Goal: Transaction & Acquisition: Purchase product/service

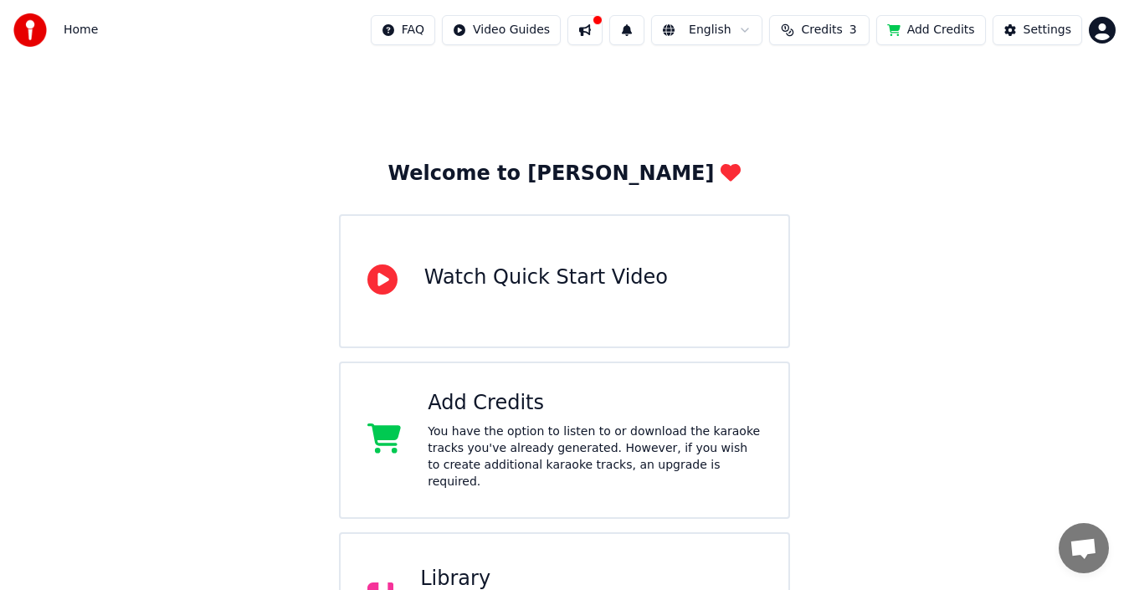
click at [925, 25] on button "Add Credits" at bounding box center [931, 30] width 110 height 30
click at [1072, 278] on div "Welcome to Youka Watch Quick Start Video Add Credits You have the option to lis…" at bounding box center [564, 440] width 1129 height 760
click at [922, 28] on button "Add Credits" at bounding box center [931, 30] width 110 height 30
click at [1081, 561] on span "Open chat" at bounding box center [1083, 548] width 50 height 50
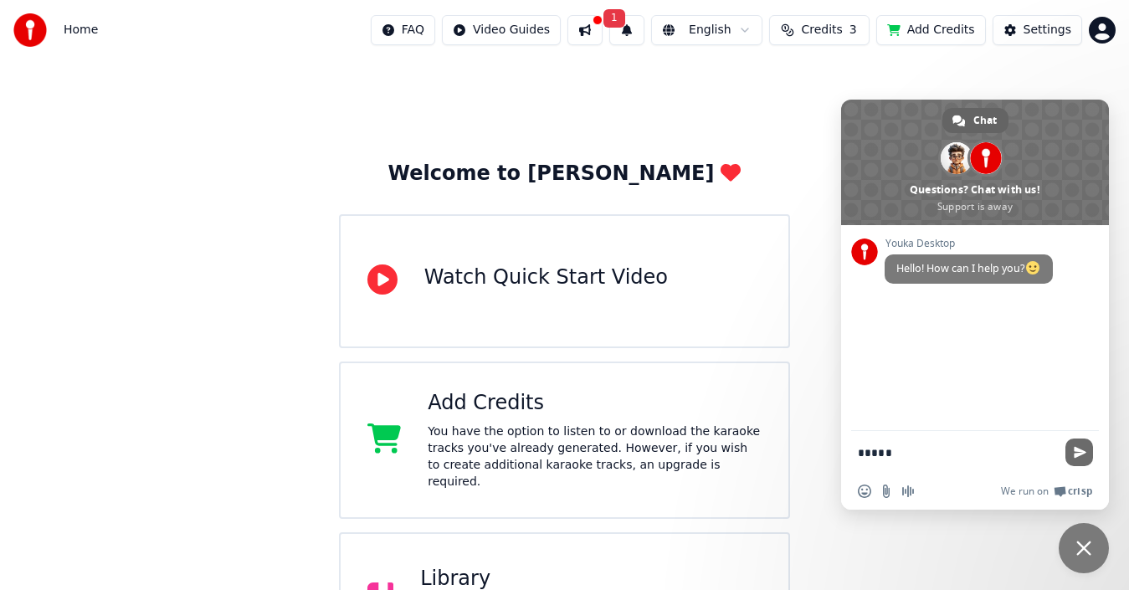
type textarea "*****"
click at [1082, 448] on span "Send" at bounding box center [1079, 452] width 13 height 13
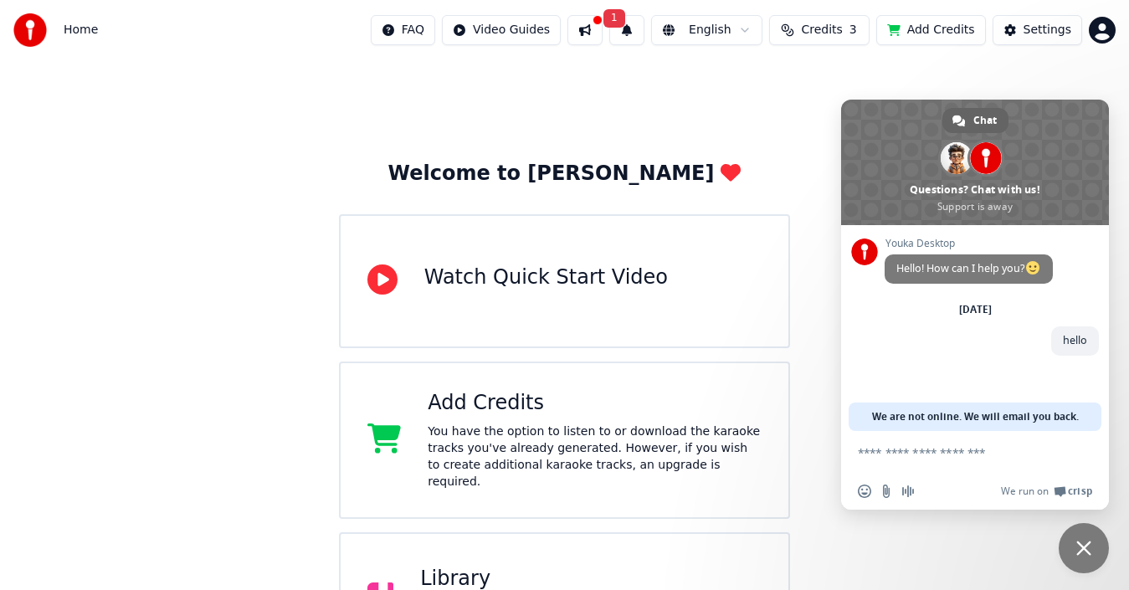
click at [440, 74] on div "Welcome to Youka Watch Quick Start Video Add Credits You have the option to lis…" at bounding box center [564, 440] width 1129 height 760
click at [935, 452] on textarea "Compose your message..." at bounding box center [956, 452] width 197 height 15
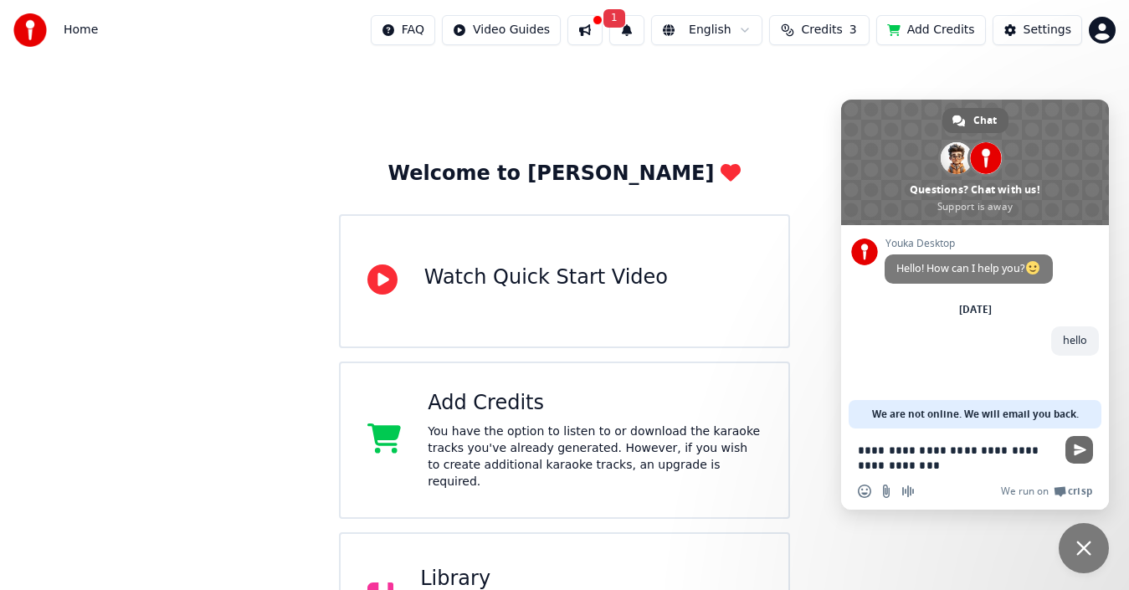
type textarea "**********"
click at [1083, 455] on span "Send" at bounding box center [1079, 449] width 13 height 13
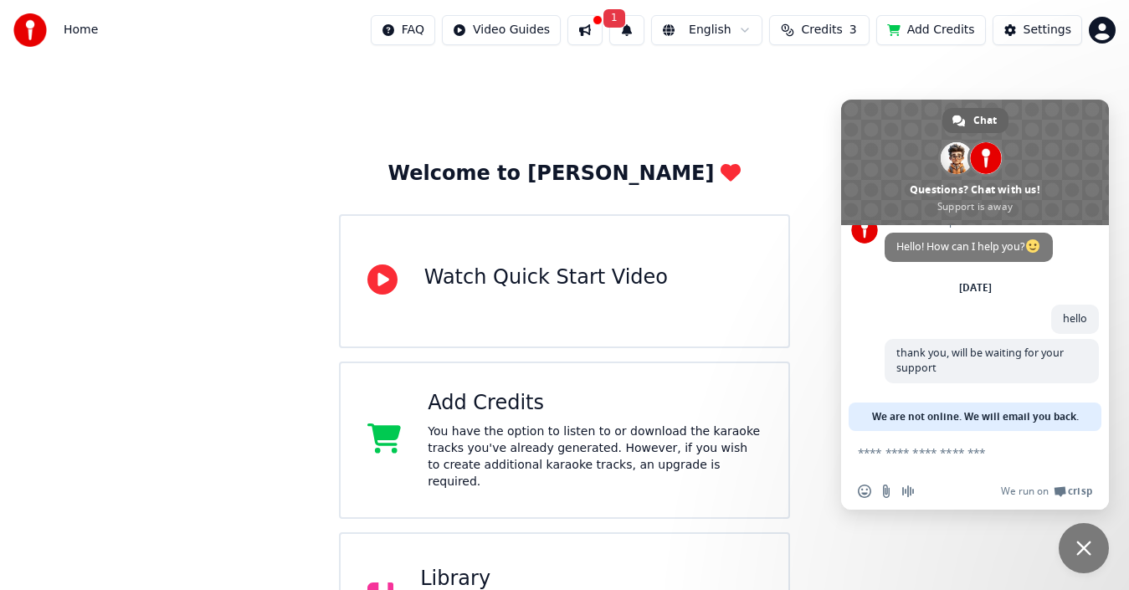
scroll to position [22, 0]
click at [986, 533] on div "Welcome to Youka Watch Quick Start Video Add Credits You have the option to lis…" at bounding box center [564, 440] width 1129 height 760
click at [812, 423] on div "Welcome to Youka Watch Quick Start Video Add Credits You have the option to lis…" at bounding box center [564, 440] width 1129 height 760
click at [791, 158] on div "Welcome to Youka Watch Quick Start Video Add Credits You have the option to lis…" at bounding box center [564, 440] width 1129 height 760
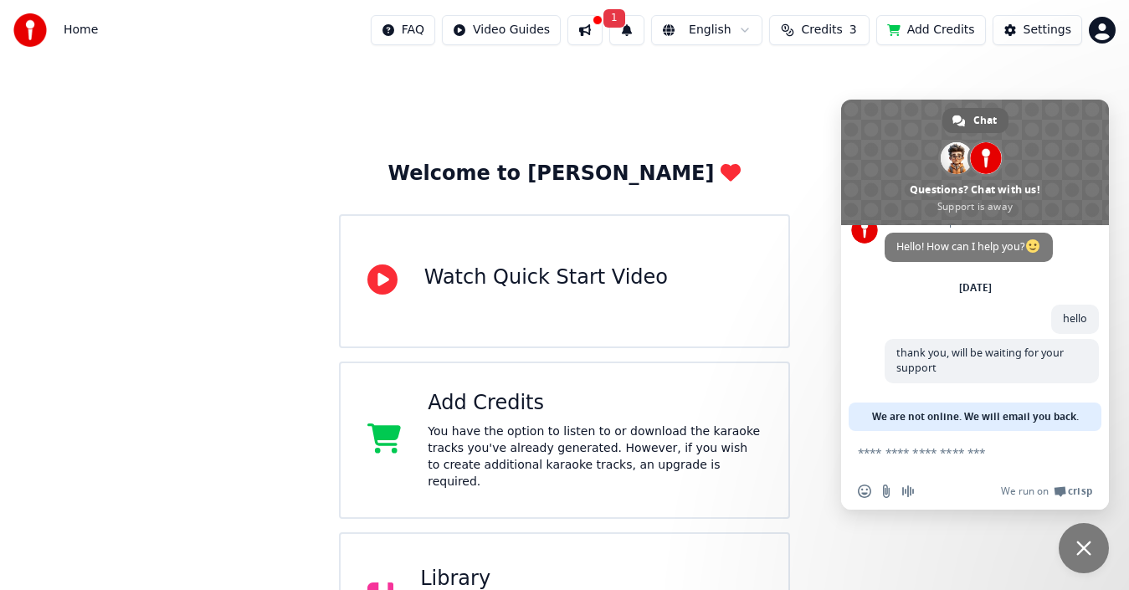
click at [1083, 535] on span "Close chat" at bounding box center [1083, 548] width 50 height 50
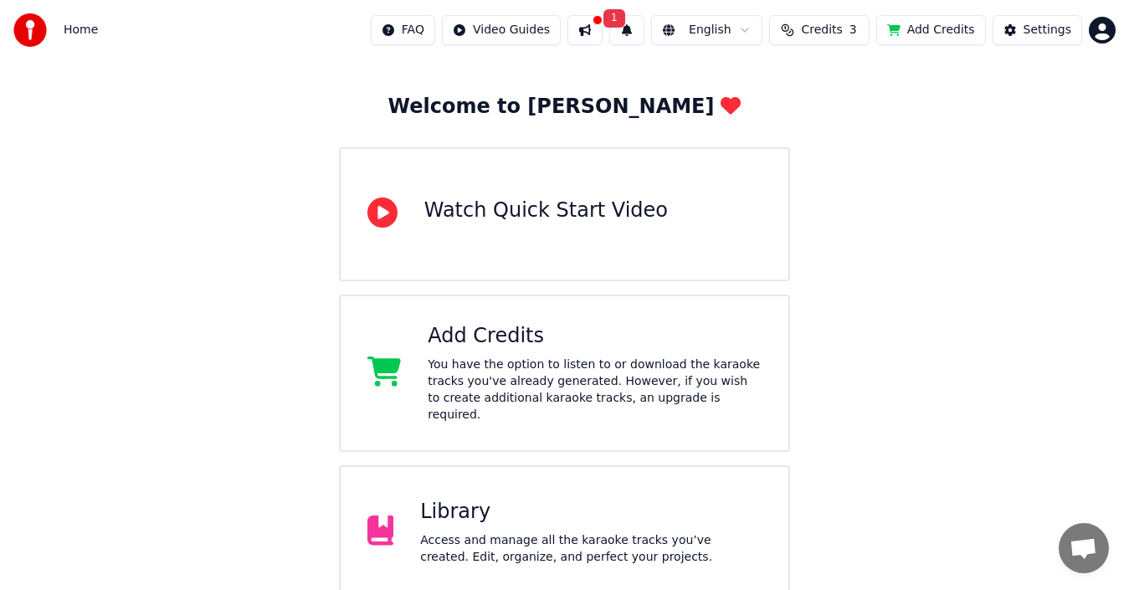
scroll to position [48, 0]
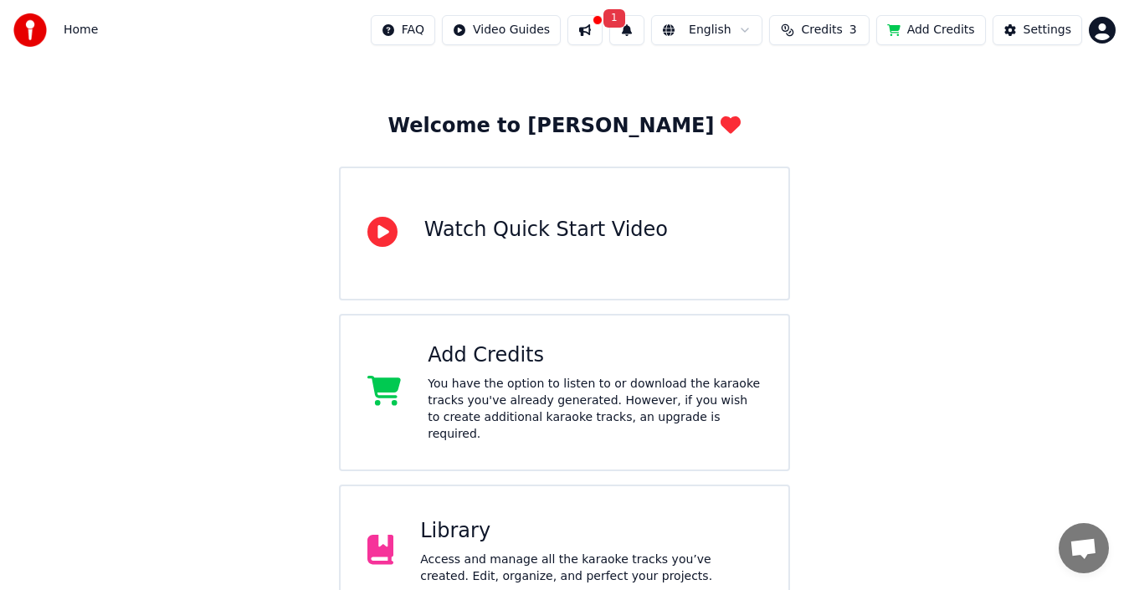
click at [602, 28] on button at bounding box center [584, 30] width 35 height 30
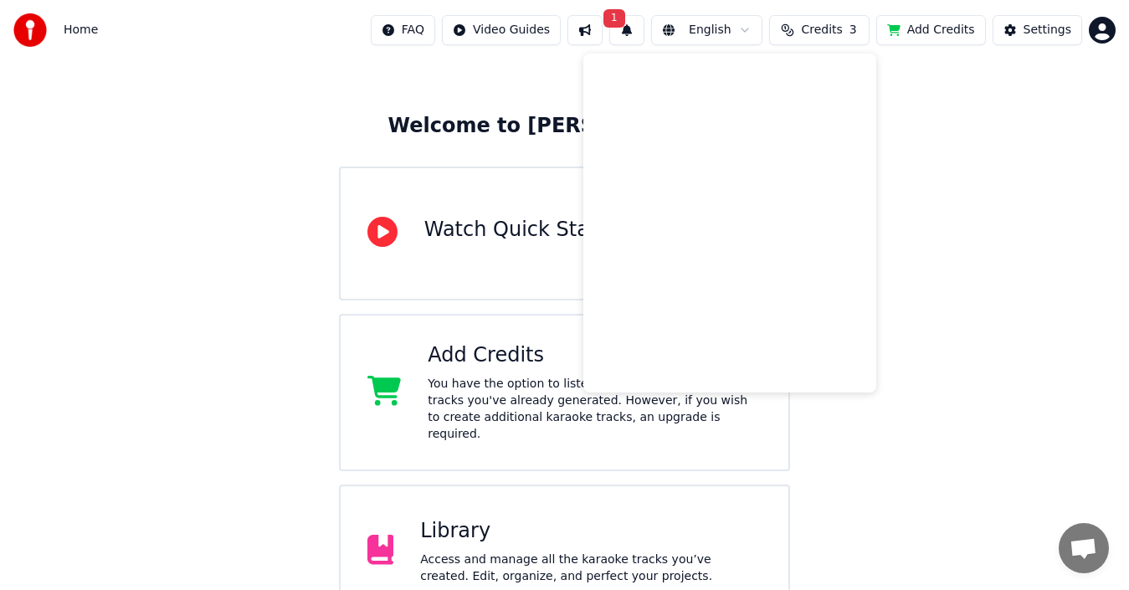
click at [644, 27] on button "1" at bounding box center [626, 30] width 35 height 30
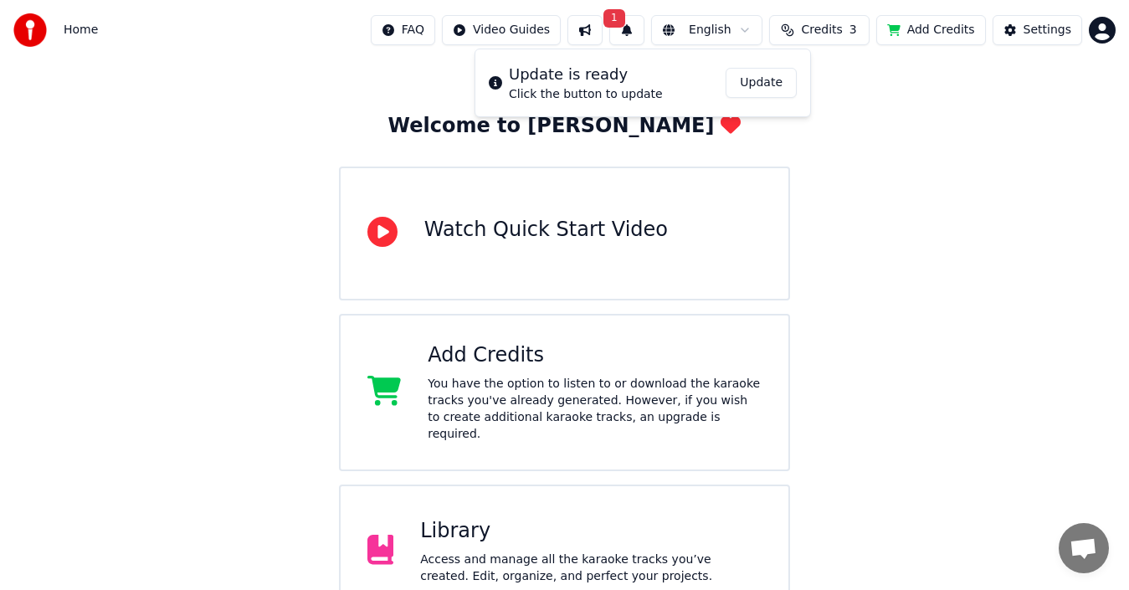
click at [852, 213] on div "Welcome to Youka Watch Quick Start Video Add Credits You have the option to lis…" at bounding box center [564, 393] width 1129 height 760
click at [899, 158] on div "Welcome to Youka Watch Quick Start Video Add Credits You have the option to lis…" at bounding box center [564, 393] width 1129 height 760
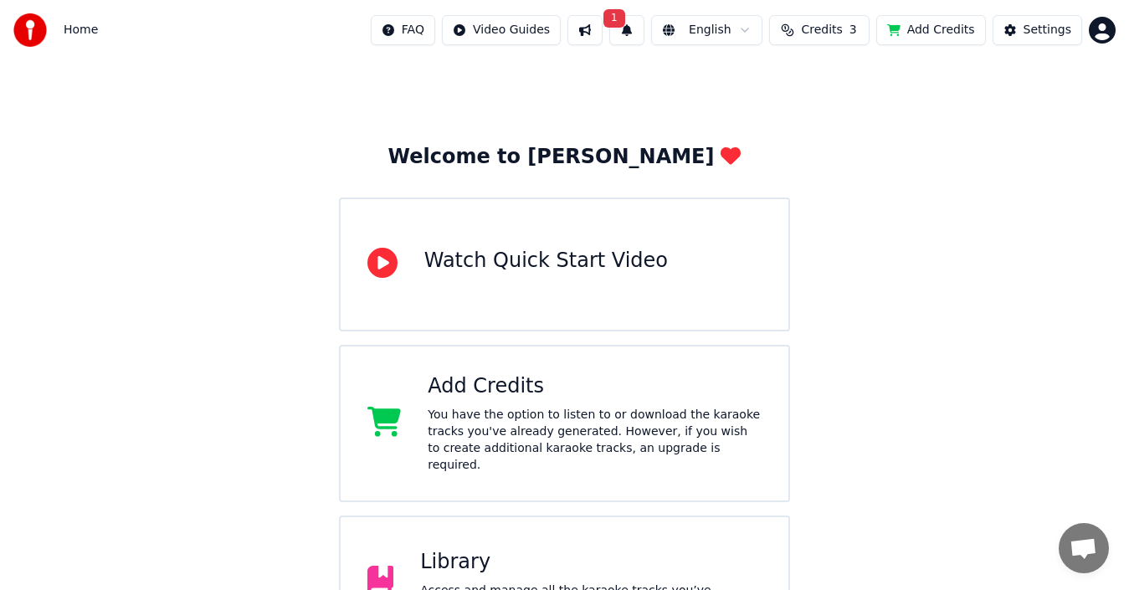
scroll to position [0, 0]
